Goal: Task Accomplishment & Management: Manage account settings

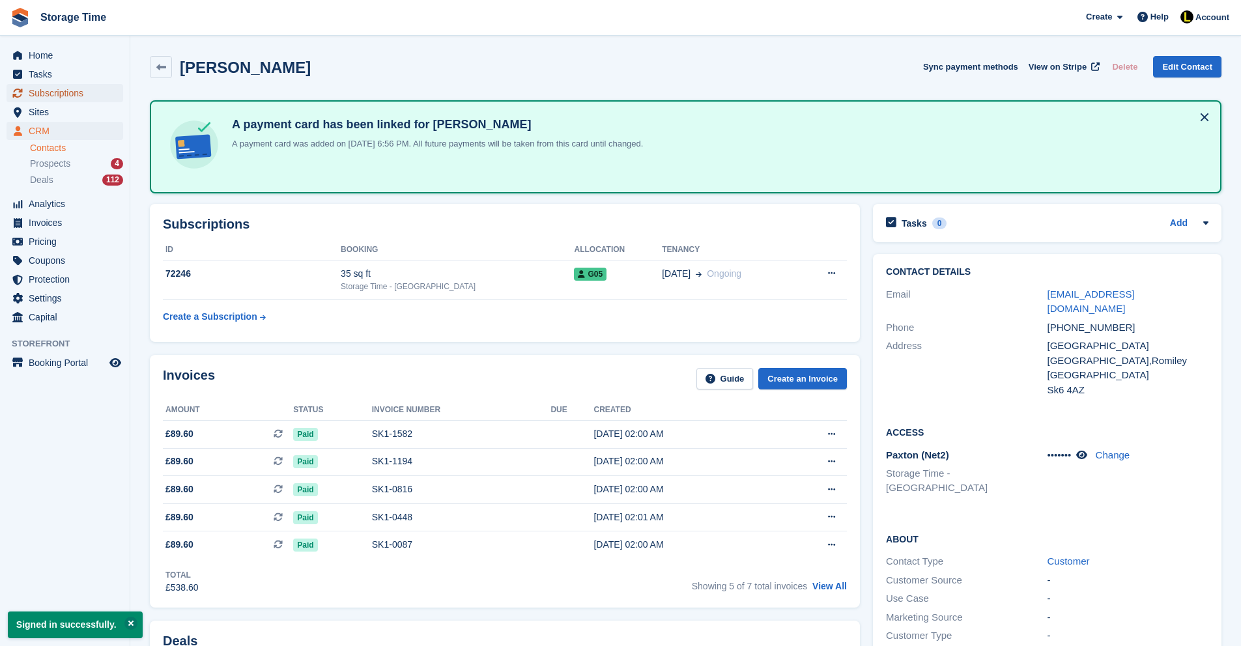
click at [70, 96] on span "Subscriptions" at bounding box center [68, 93] width 78 height 18
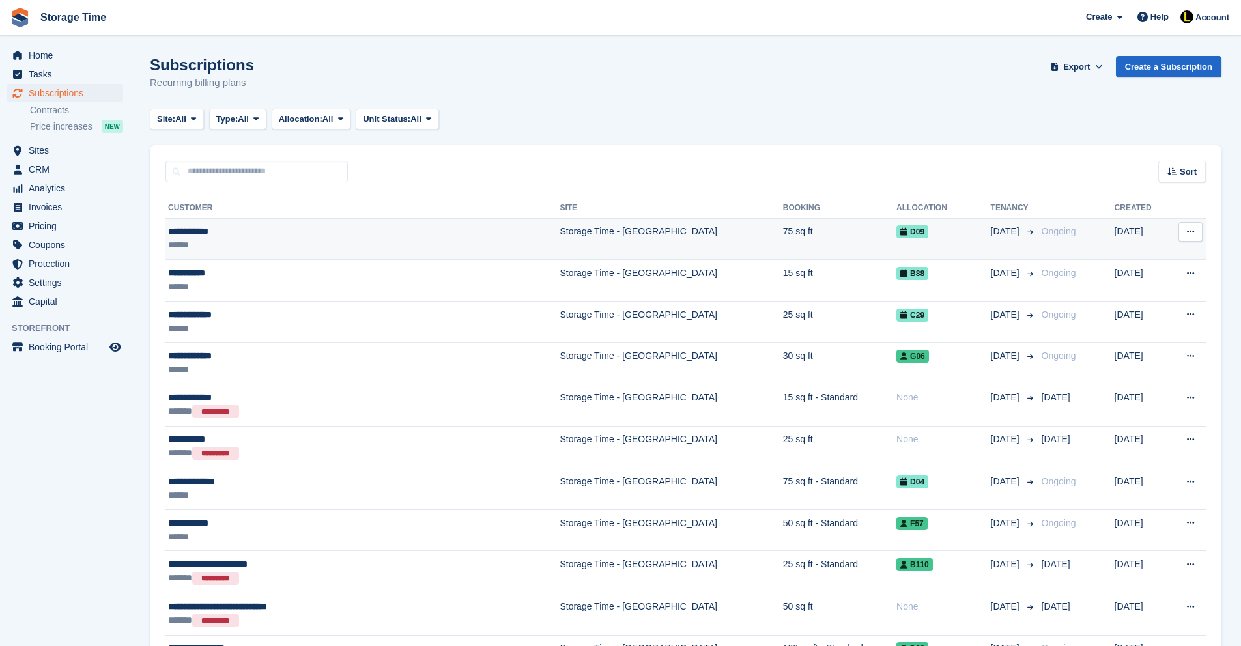
click at [364, 233] on div "**********" at bounding box center [306, 232] width 276 height 14
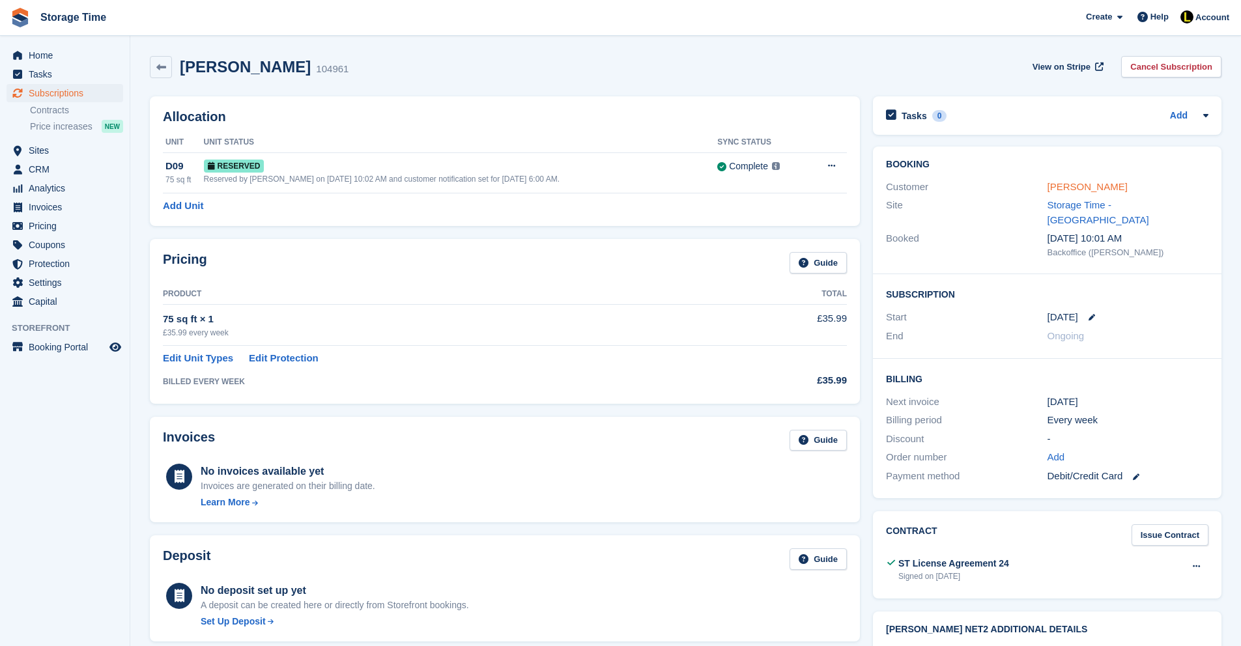
click at [1080, 190] on link "Daniel Jones" at bounding box center [1088, 186] width 80 height 11
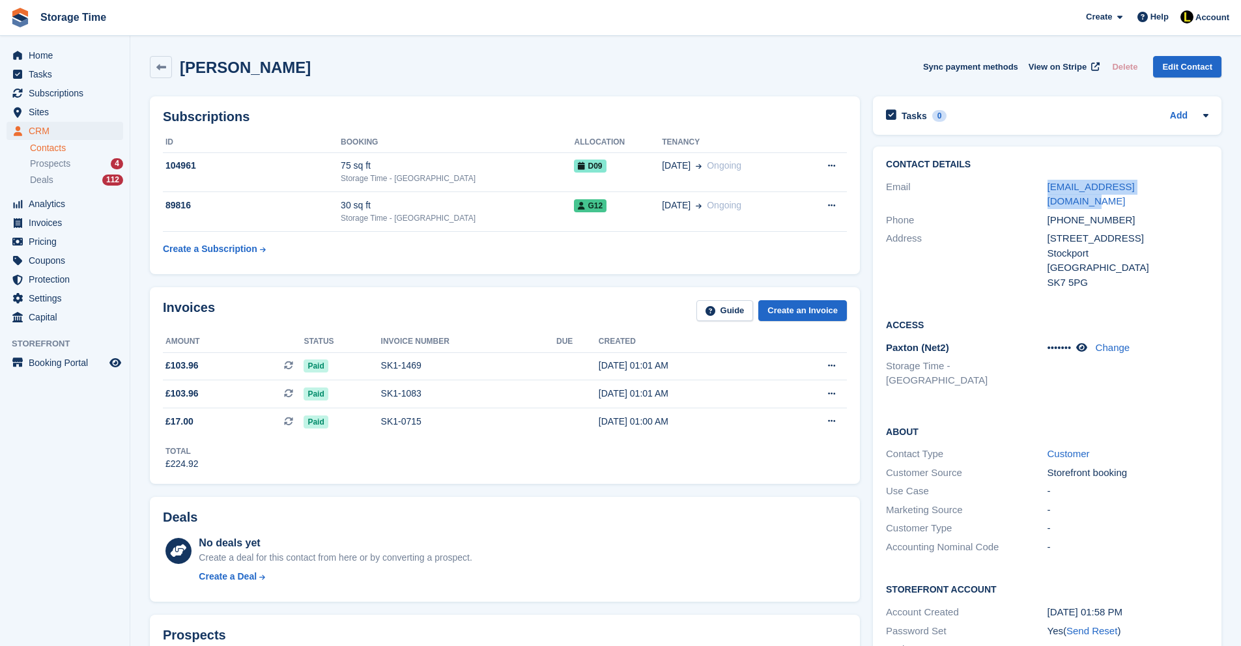
drag, startPoint x: 1197, startPoint y: 188, endPoint x: 1024, endPoint y: 186, distance: 172.6
click at [1024, 186] on div "Email danielpjones00@gmail.com" at bounding box center [1047, 194] width 322 height 33
copy div "danielpjones00@gmail.com"
click at [160, 65] on icon at bounding box center [161, 68] width 10 height 10
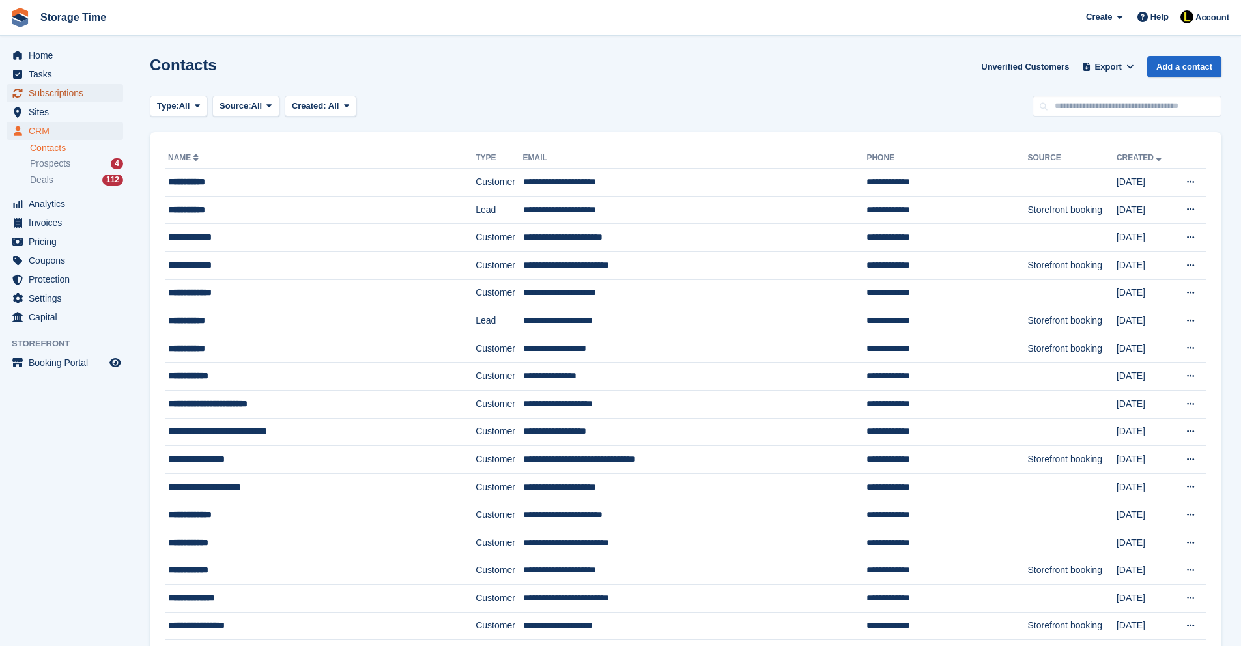
click at [96, 102] on span "Subscriptions" at bounding box center [68, 93] width 78 height 18
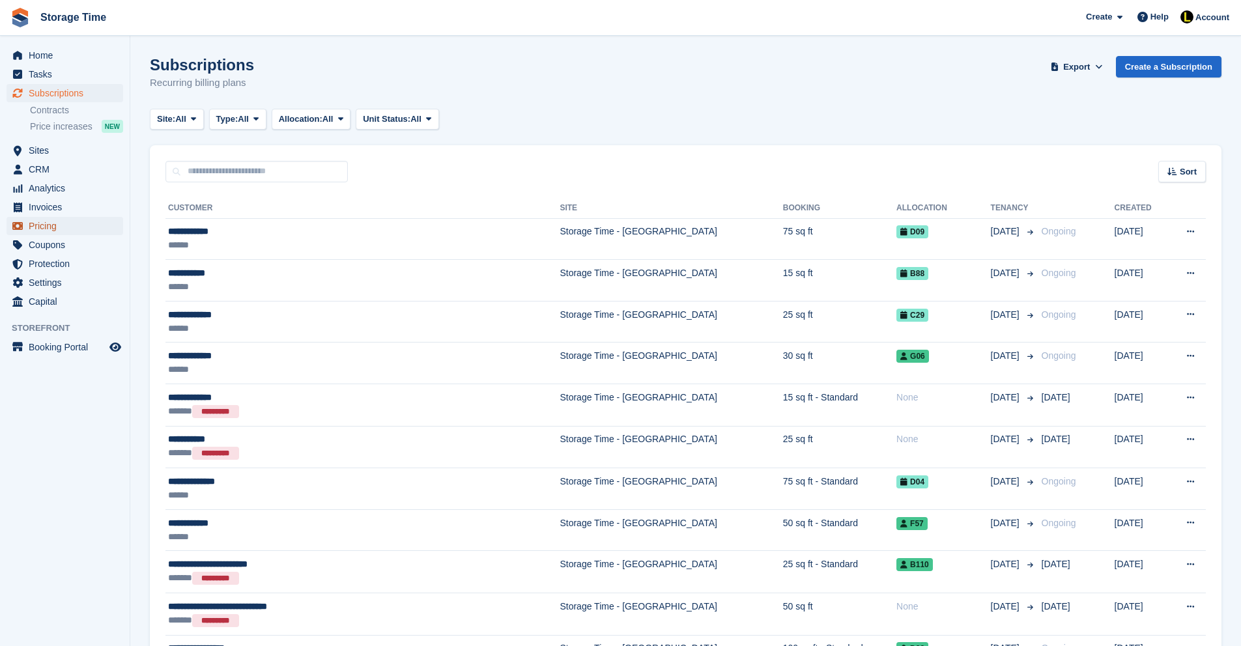
click at [46, 225] on span "Pricing" at bounding box center [68, 226] width 78 height 18
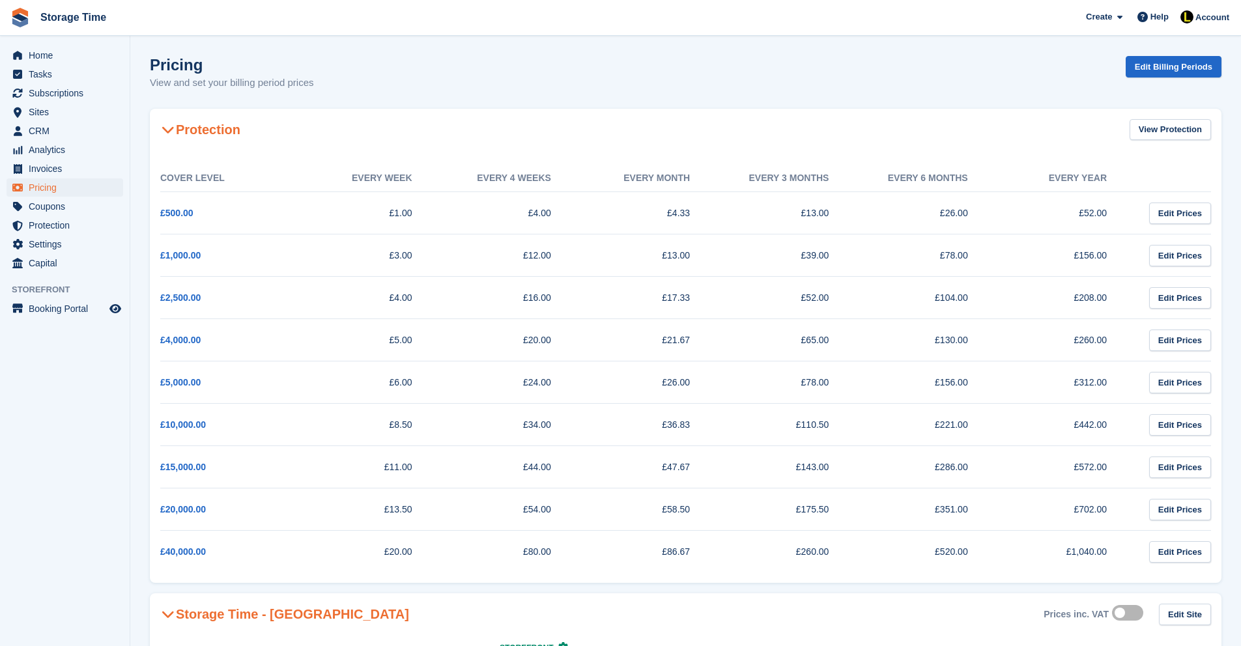
click at [167, 128] on icon at bounding box center [168, 129] width 13 height 13
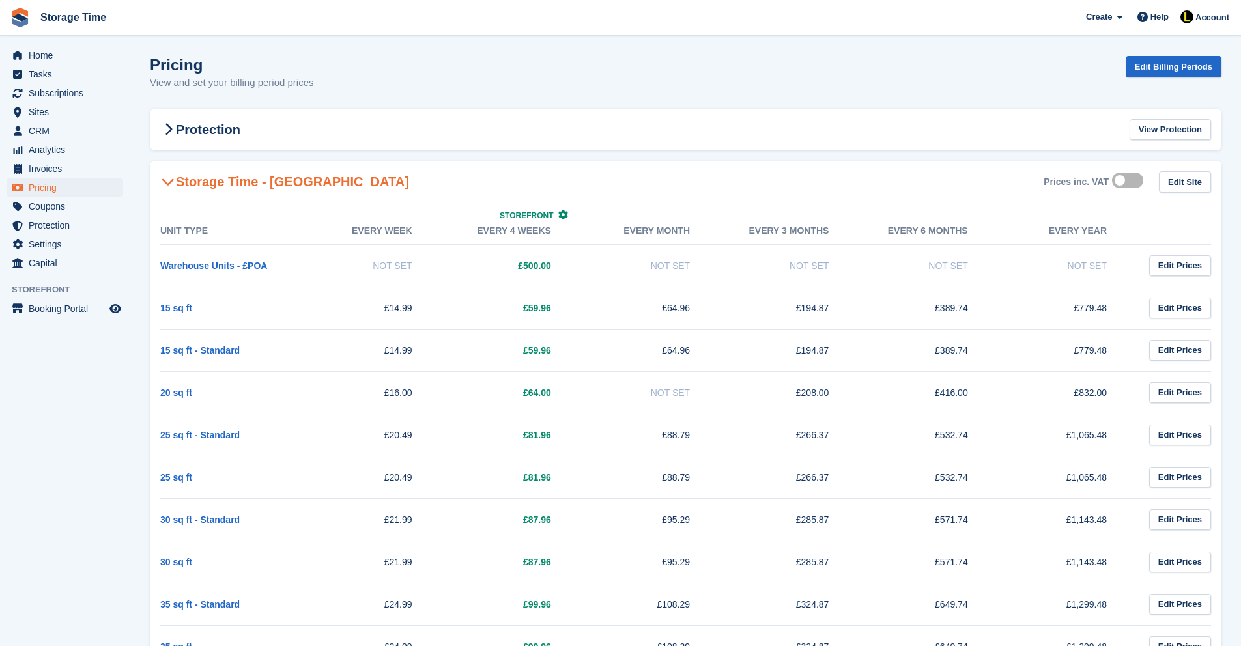
click at [165, 175] on icon at bounding box center [168, 181] width 13 height 13
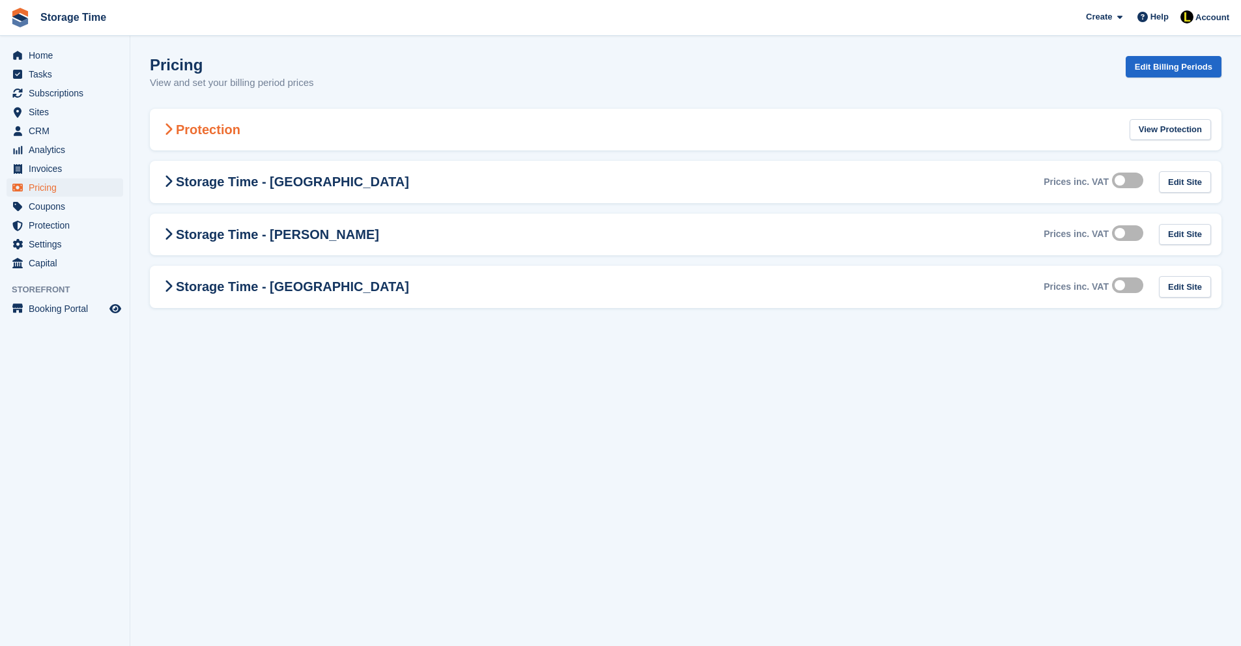
click at [171, 128] on icon at bounding box center [168, 129] width 8 height 13
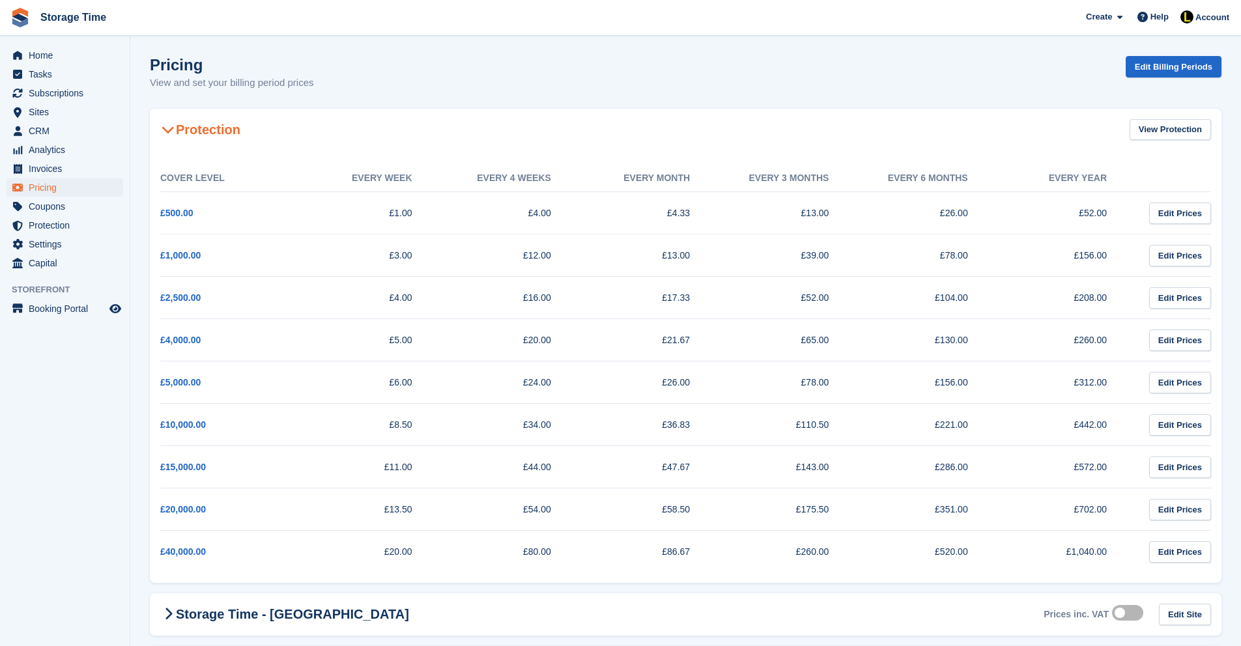
click at [171, 128] on icon at bounding box center [168, 129] width 13 height 13
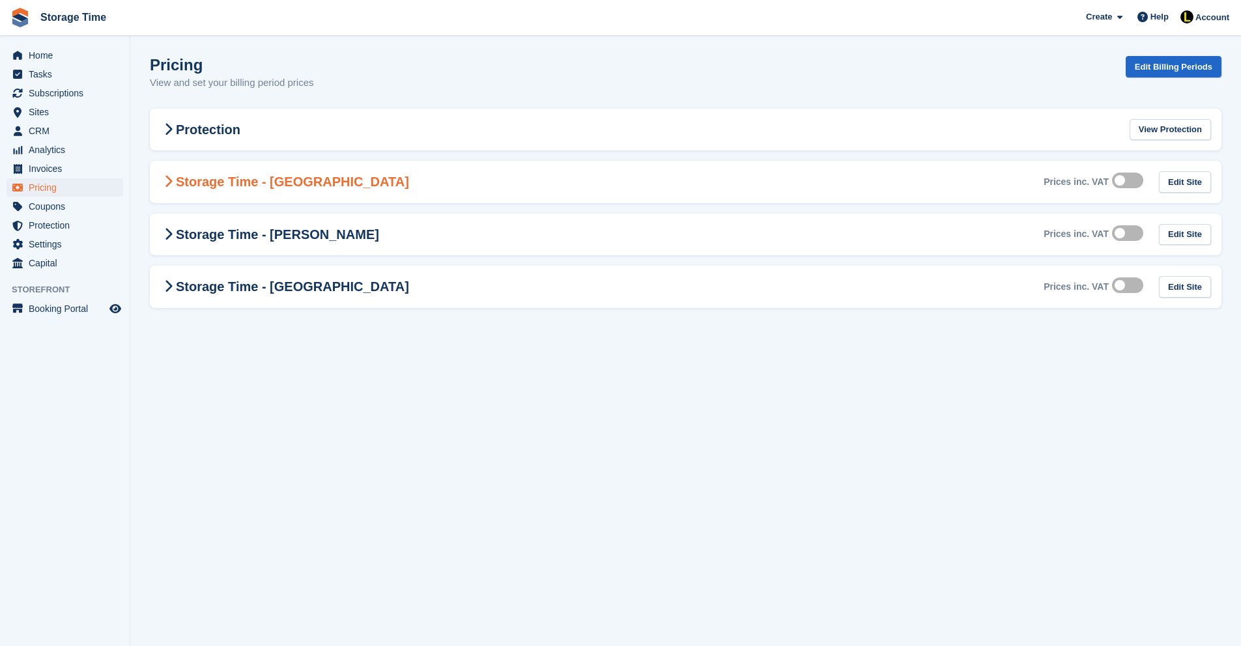
click at [167, 182] on icon at bounding box center [168, 181] width 8 height 13
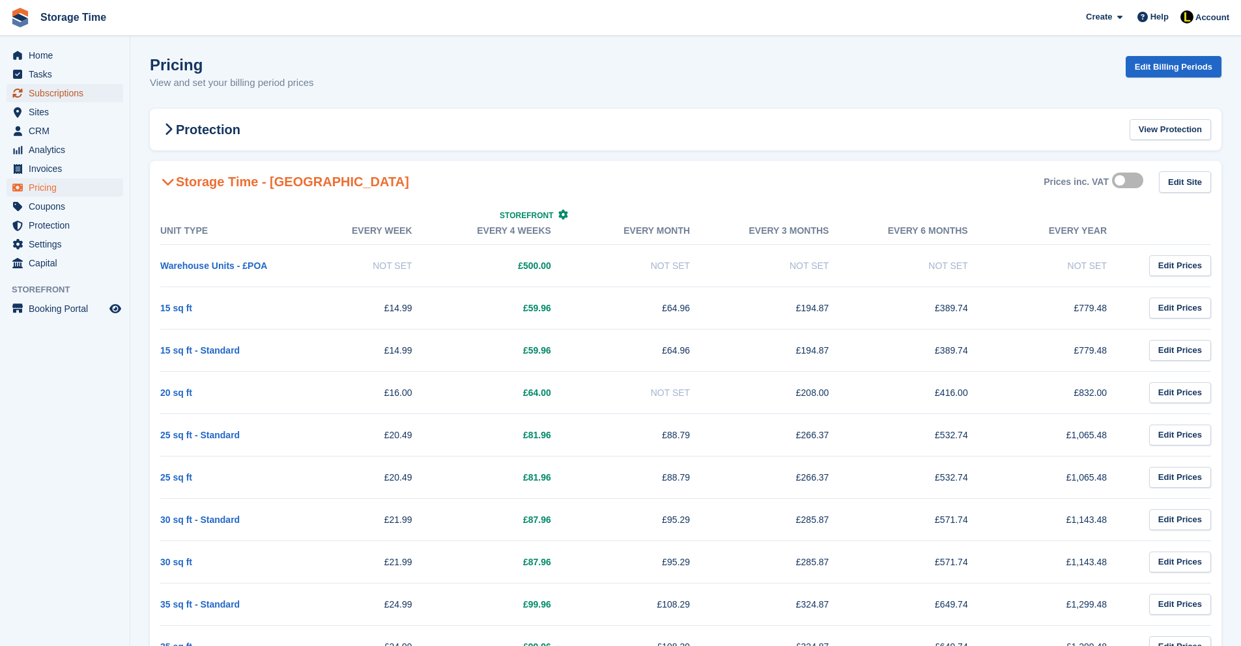
click at [78, 98] on span "Subscriptions" at bounding box center [68, 93] width 78 height 18
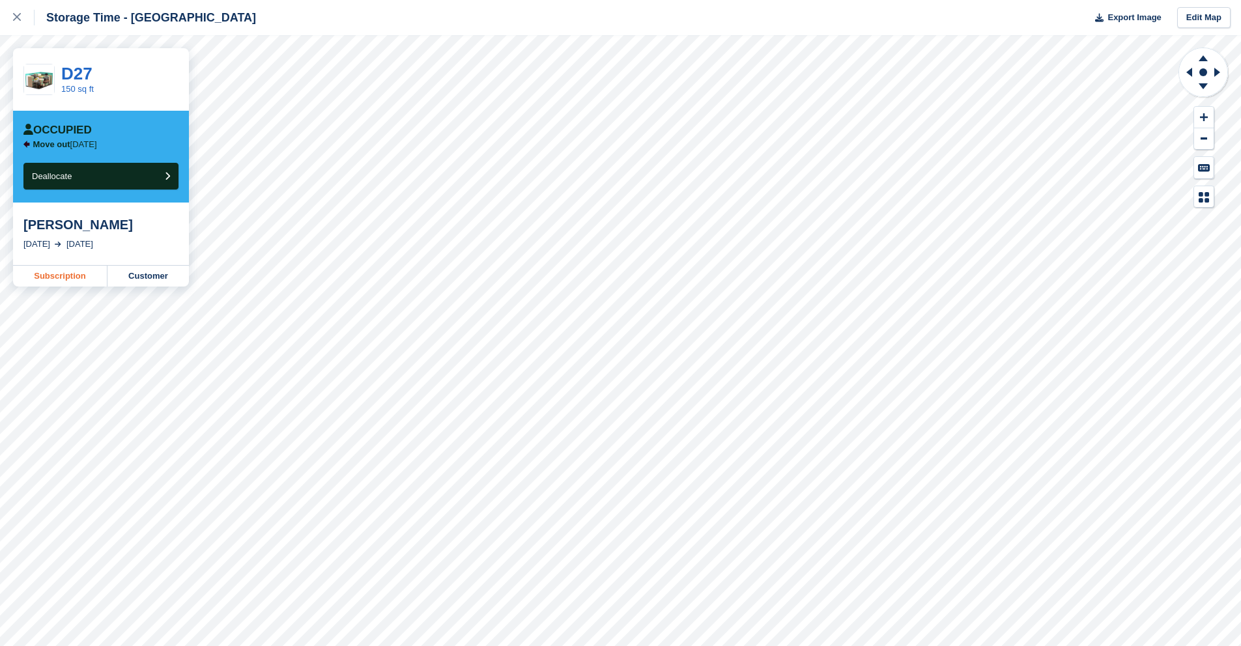
click at [42, 273] on link "Subscription" at bounding box center [60, 276] width 94 height 21
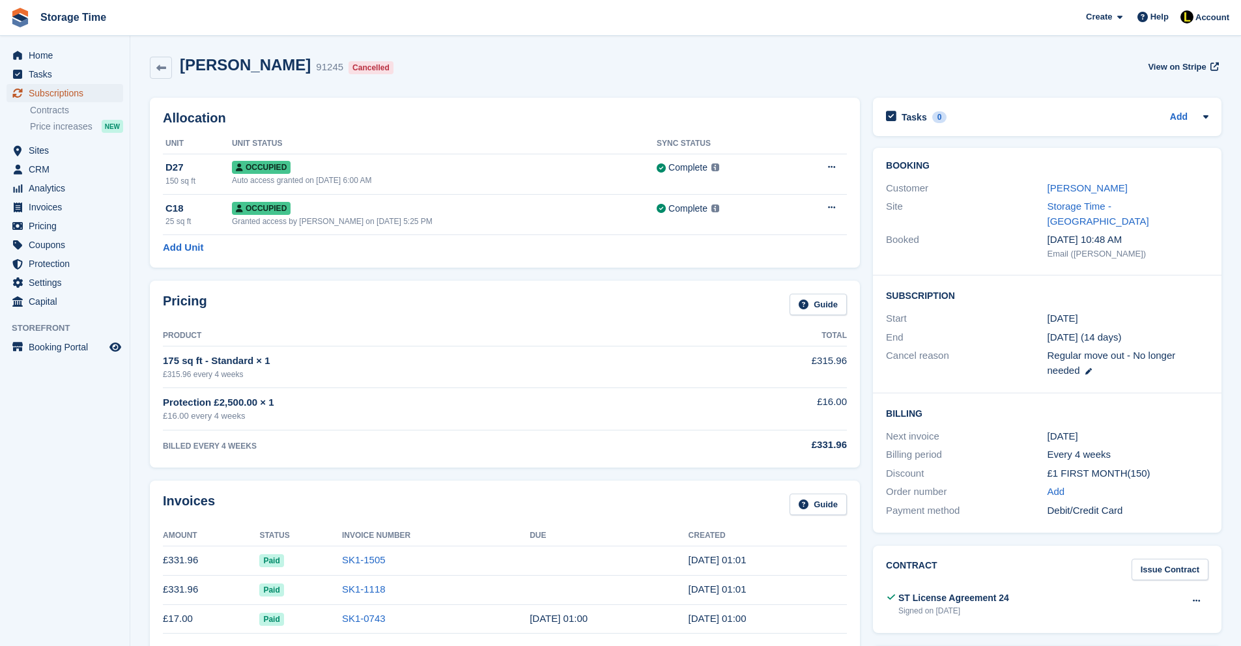
click at [69, 98] on span "Subscriptions" at bounding box center [68, 93] width 78 height 18
